Goal: Navigation & Orientation: Understand site structure

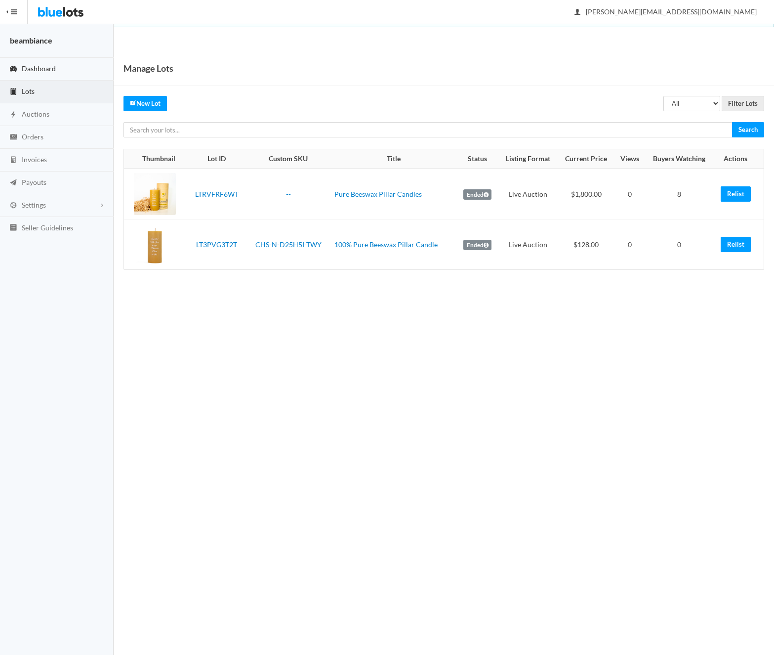
click at [41, 69] on span "Dashboard" at bounding box center [39, 68] width 34 height 8
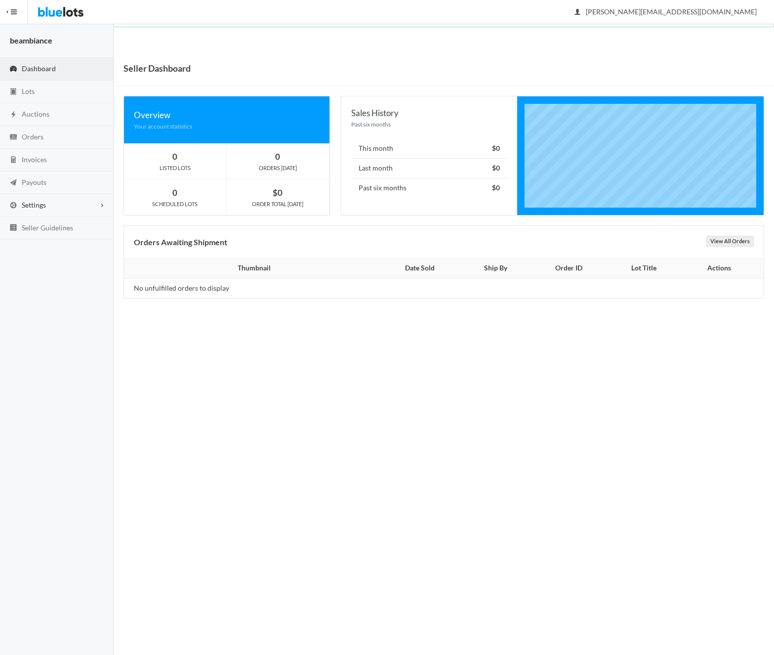
click at [42, 205] on span "Settings" at bounding box center [34, 205] width 24 height 8
click at [44, 282] on span "Seller Guidelines" at bounding box center [47, 281] width 51 height 8
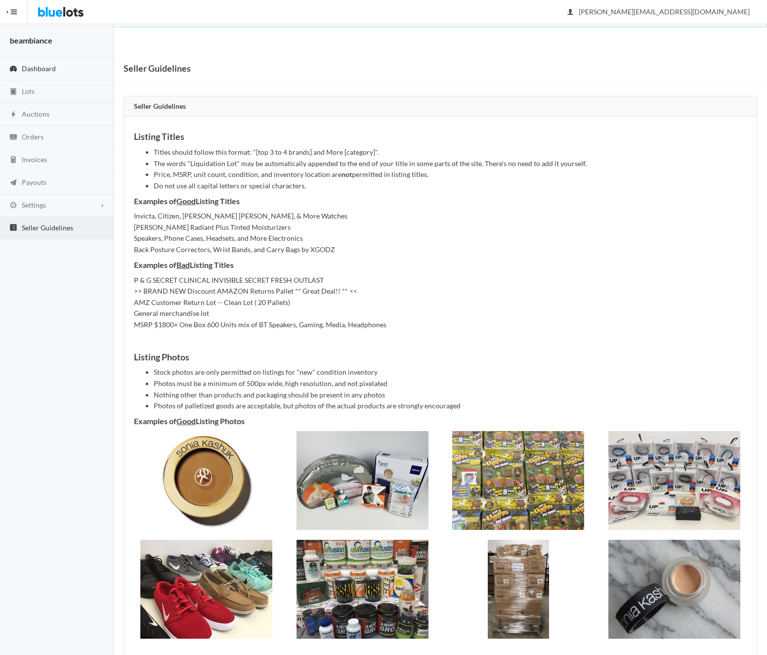
click at [49, 66] on span "Dashboard" at bounding box center [39, 68] width 34 height 8
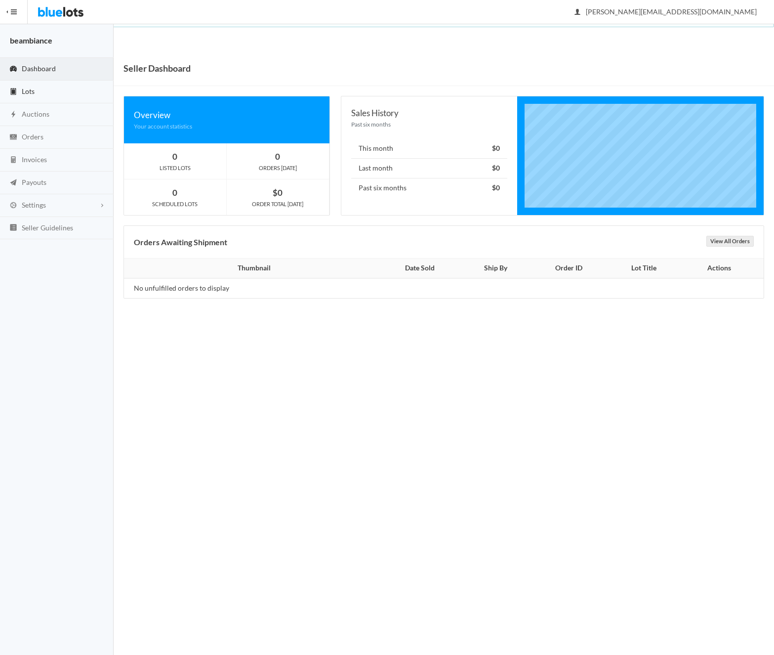
click at [33, 85] on link "Lots" at bounding box center [57, 92] width 114 height 23
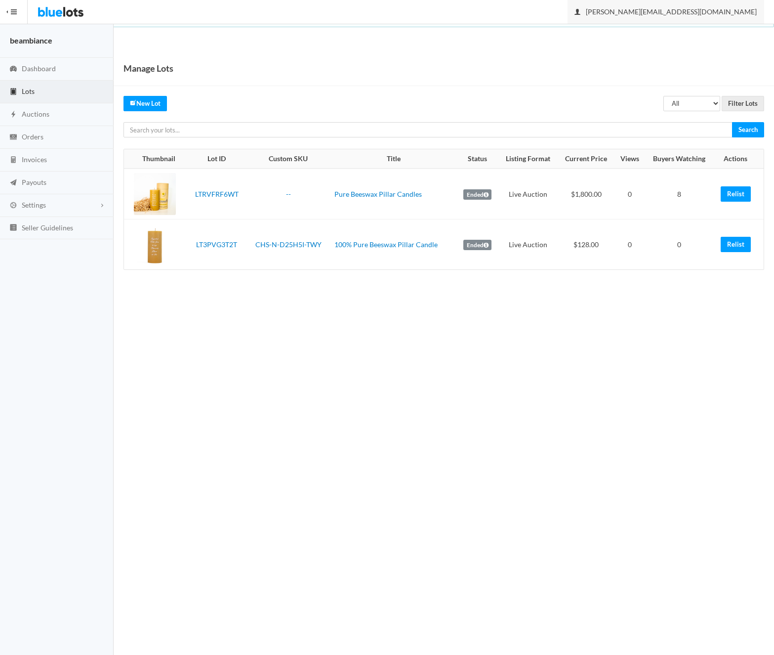
click at [718, 15] on span "mel@beambiance.com" at bounding box center [666, 11] width 182 height 8
click at [719, 35] on link "Sign Out" at bounding box center [725, 34] width 78 height 15
